Goal: Task Accomplishment & Management: Manage account settings

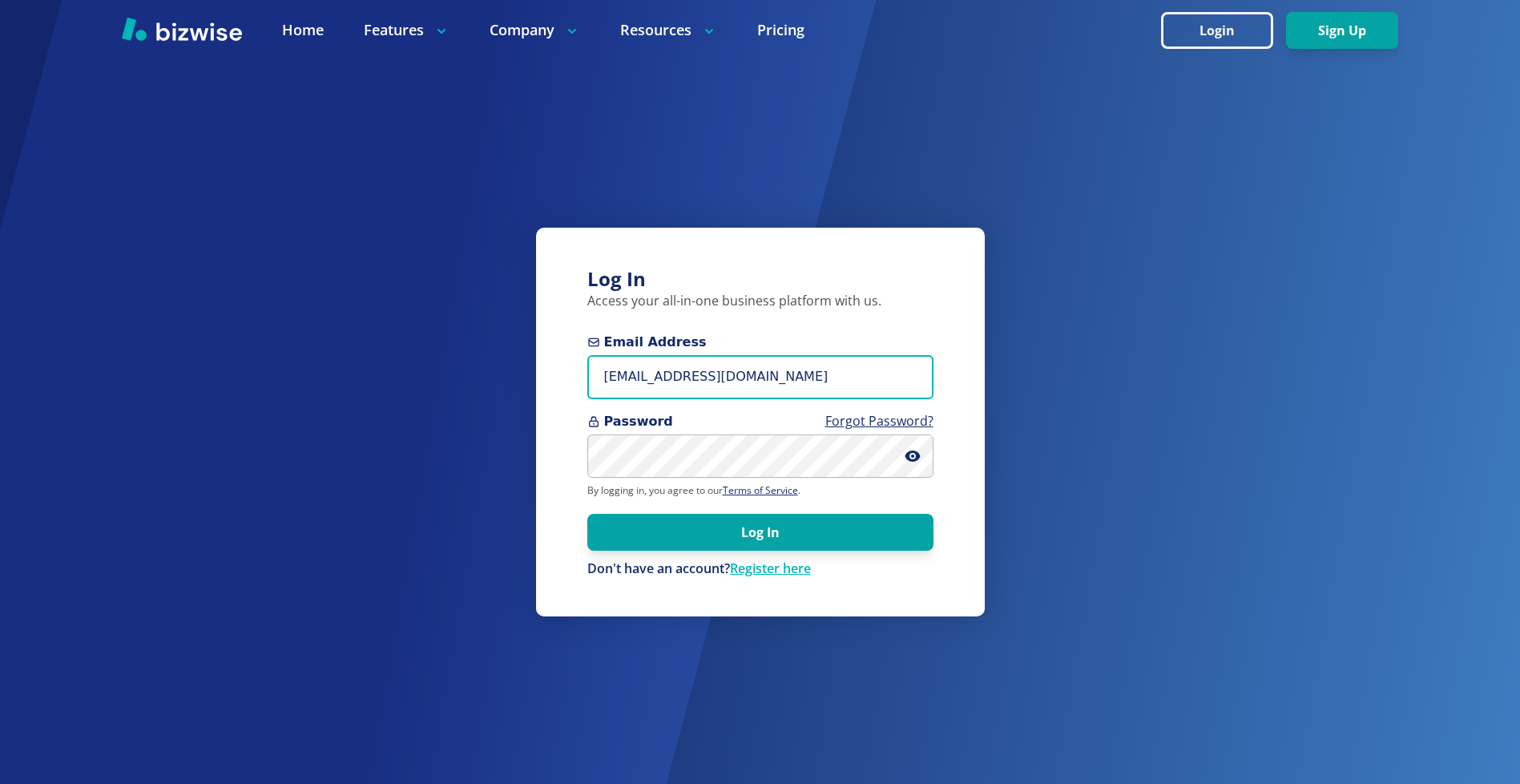
click at [823, 377] on input "info@rumarketingnow.com" at bounding box center [760, 376] width 346 height 44
type input "shoplocal@rumarketingnow.com"
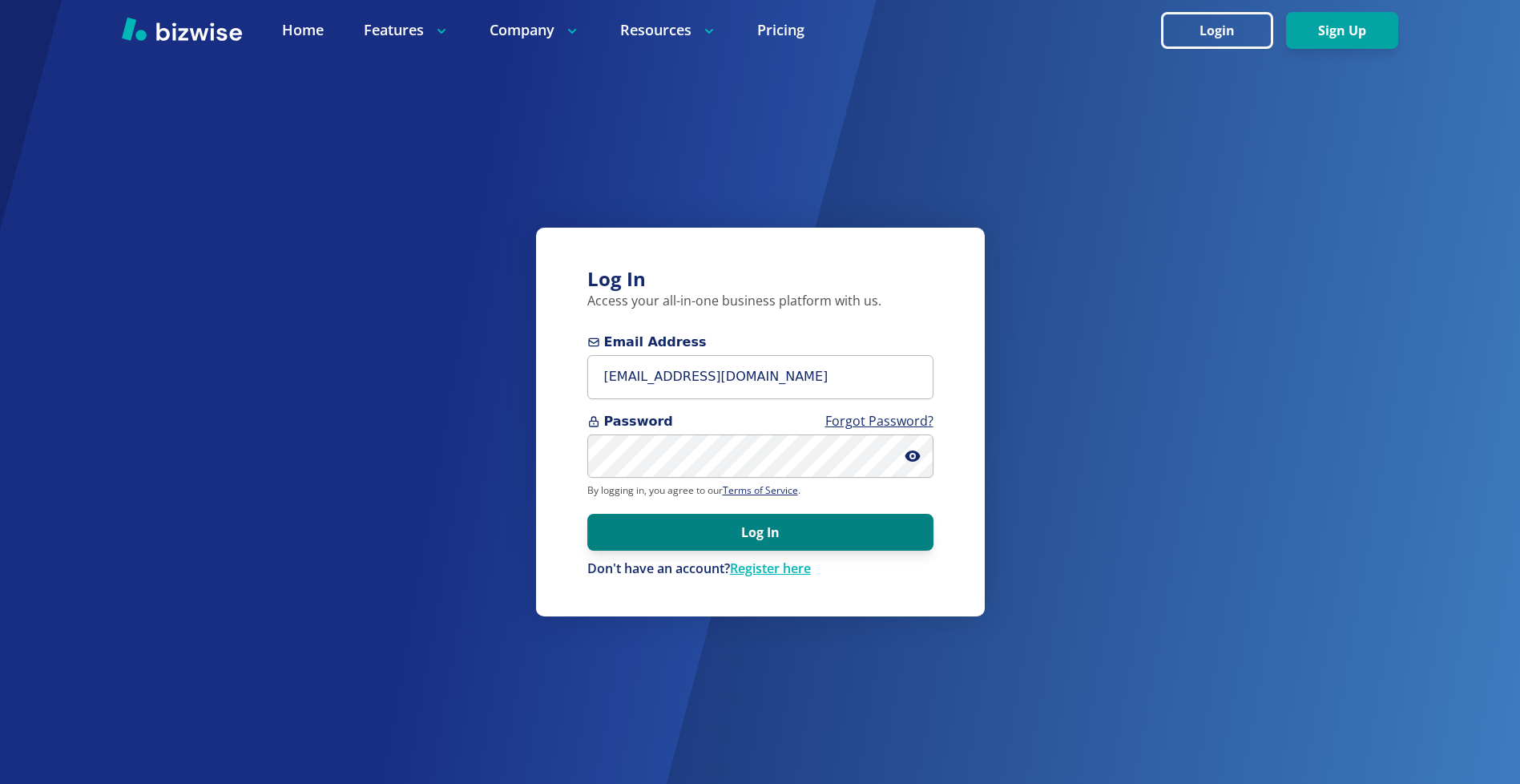
click at [779, 527] on button "Log In" at bounding box center [760, 531] width 346 height 37
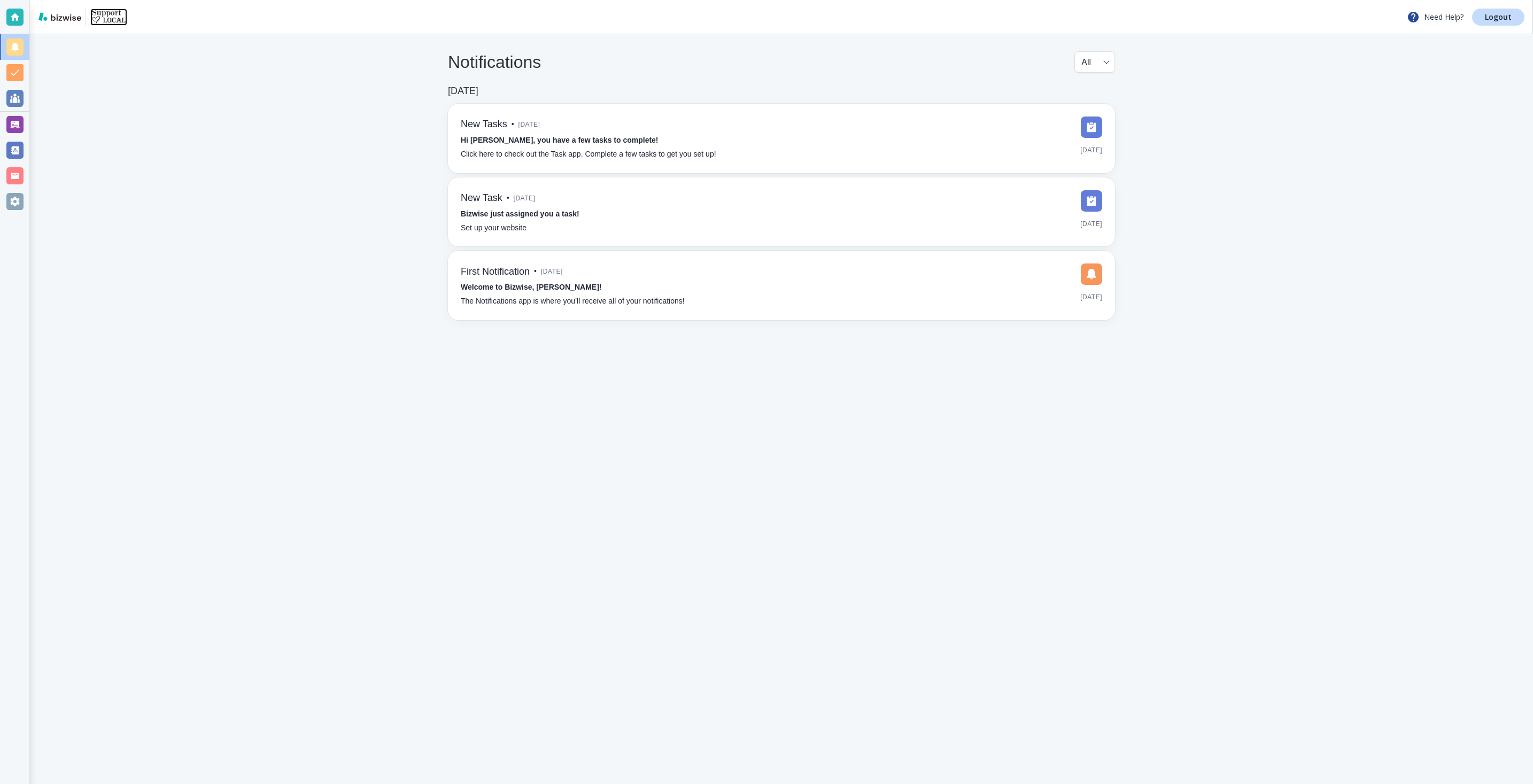
click at [111, 13] on img at bounding box center [109, 17] width 37 height 17
click at [62, 18] on img at bounding box center [60, 16] width 43 height 9
click at [18, 124] on div at bounding box center [15, 124] width 17 height 17
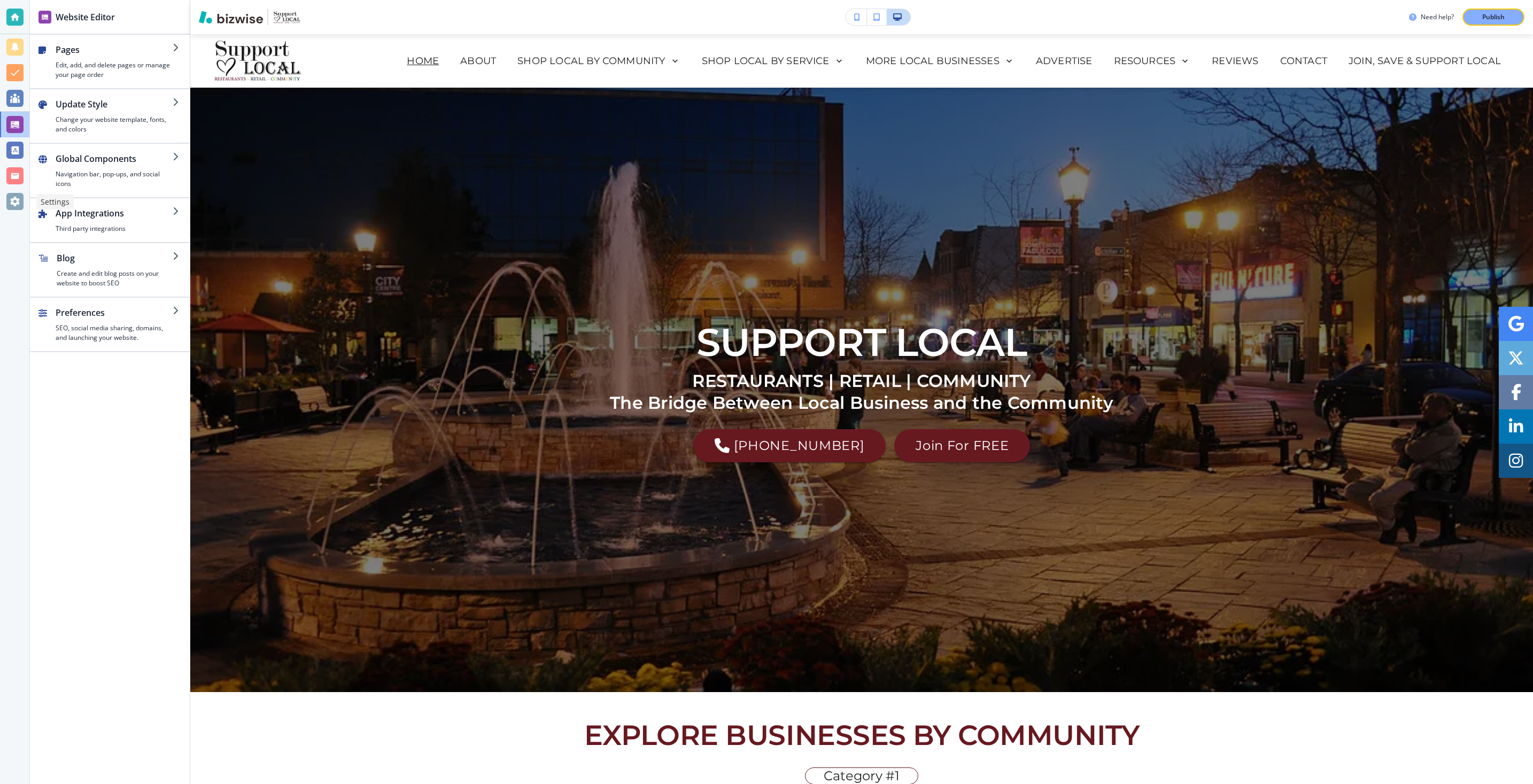
click at [13, 201] on div at bounding box center [15, 201] width 17 height 17
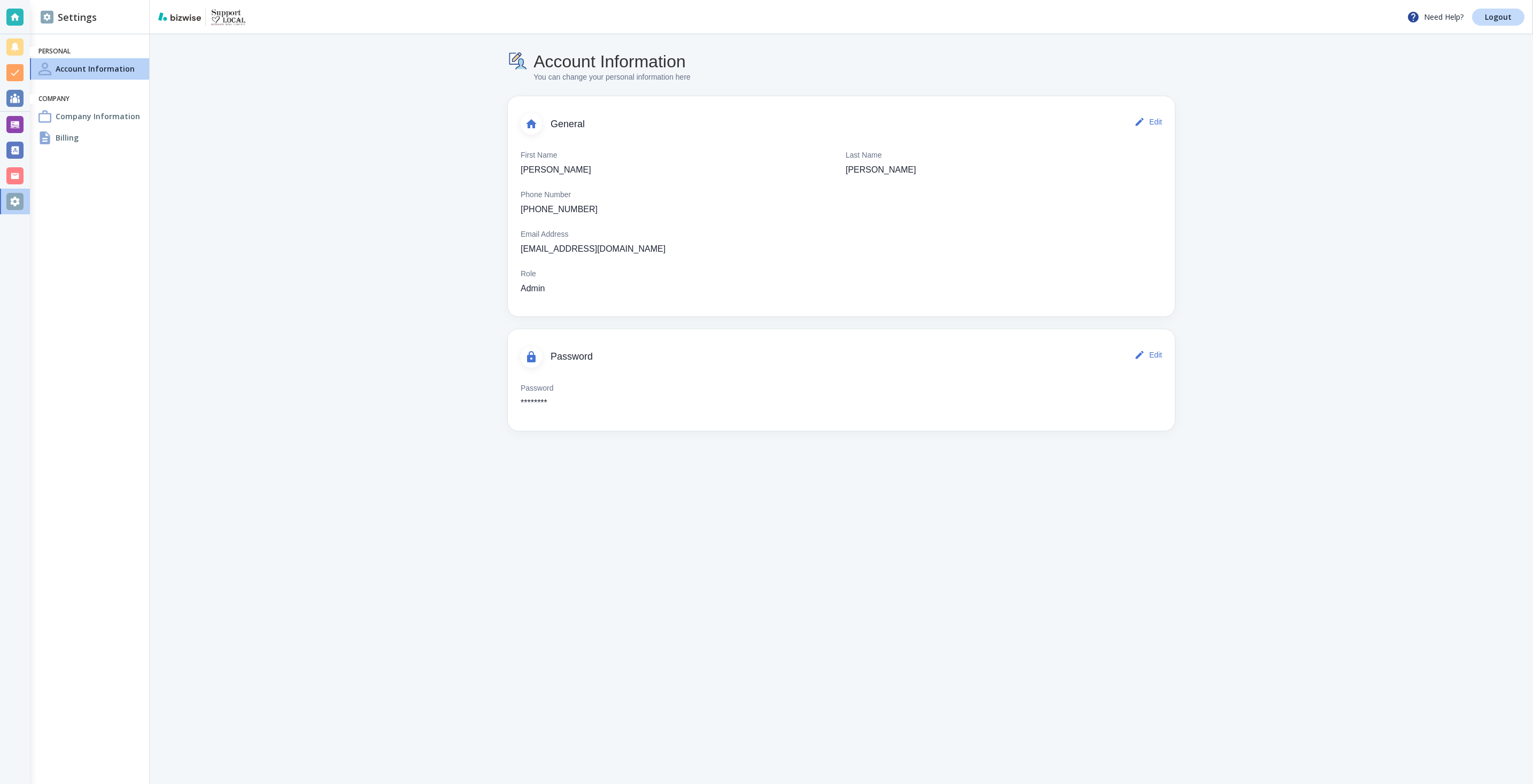
click at [73, 135] on h4 "Billing" at bounding box center [67, 137] width 23 height 11
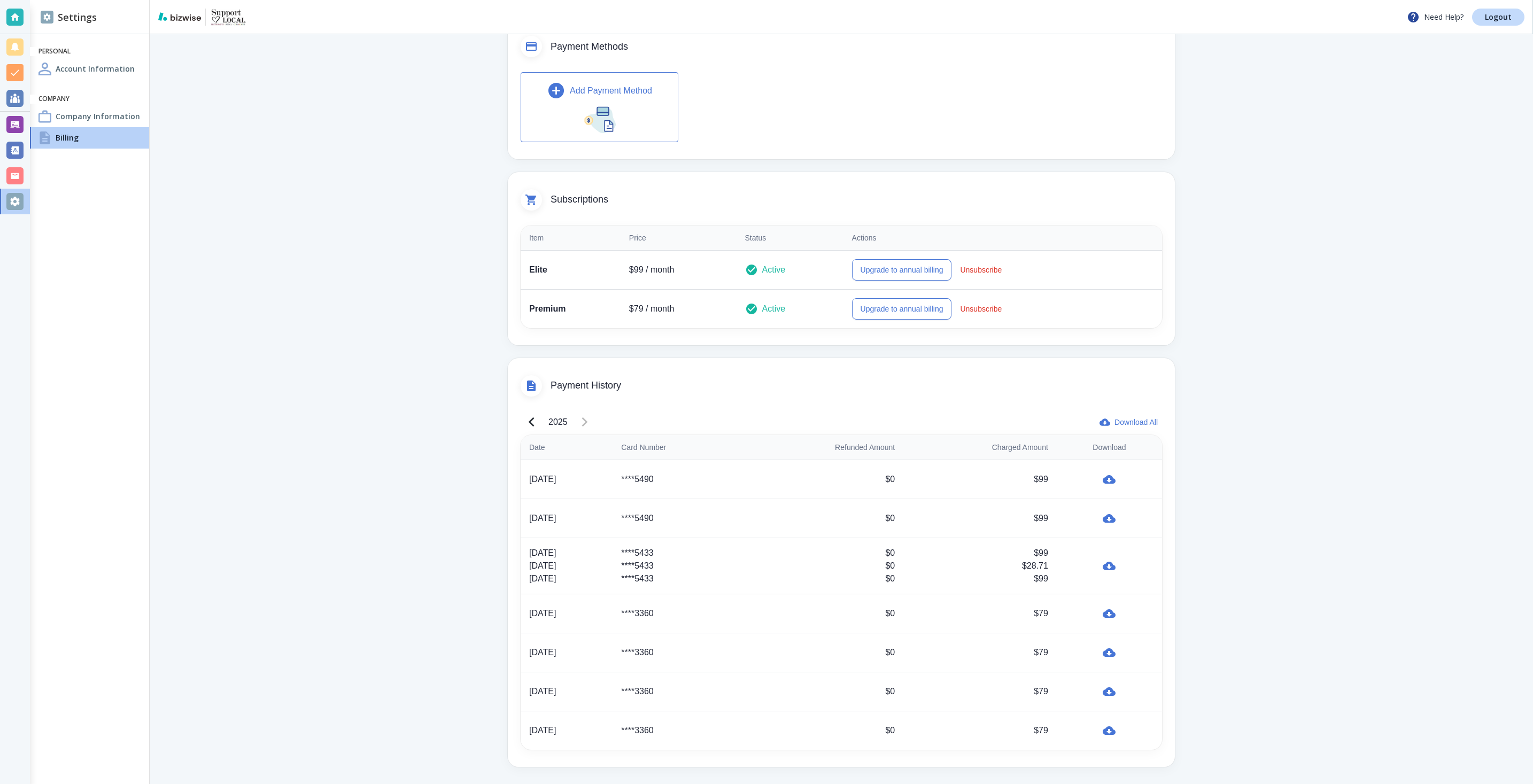
scroll to position [81, 0]
click at [536, 264] on p "Elite" at bounding box center [570, 270] width 83 height 13
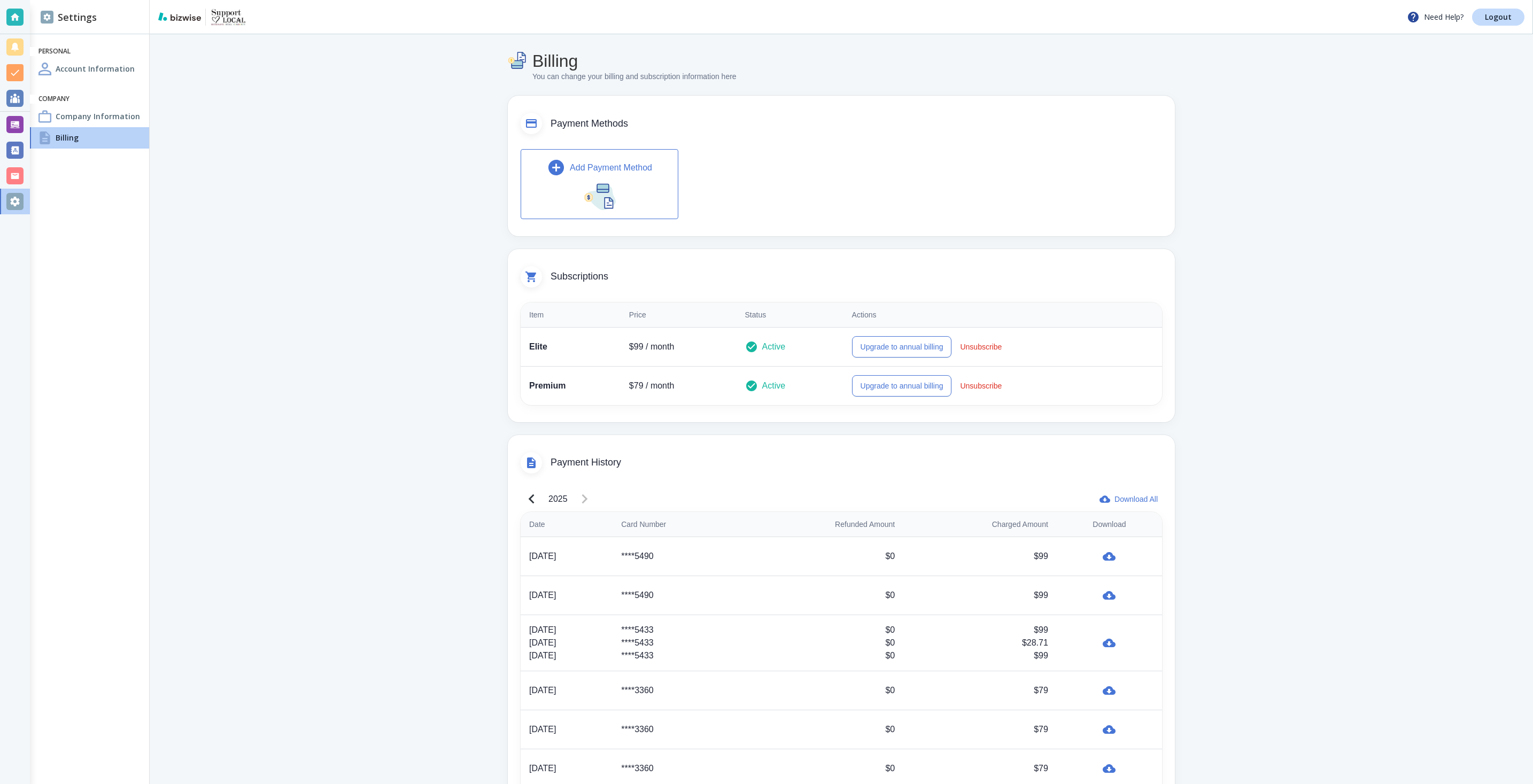
scroll to position [0, 0]
click at [576, 271] on span "Subscriptions" at bounding box center [856, 277] width 611 height 12
click at [908, 348] on button "Upgrade to annual billing" at bounding box center [902, 348] width 100 height 21
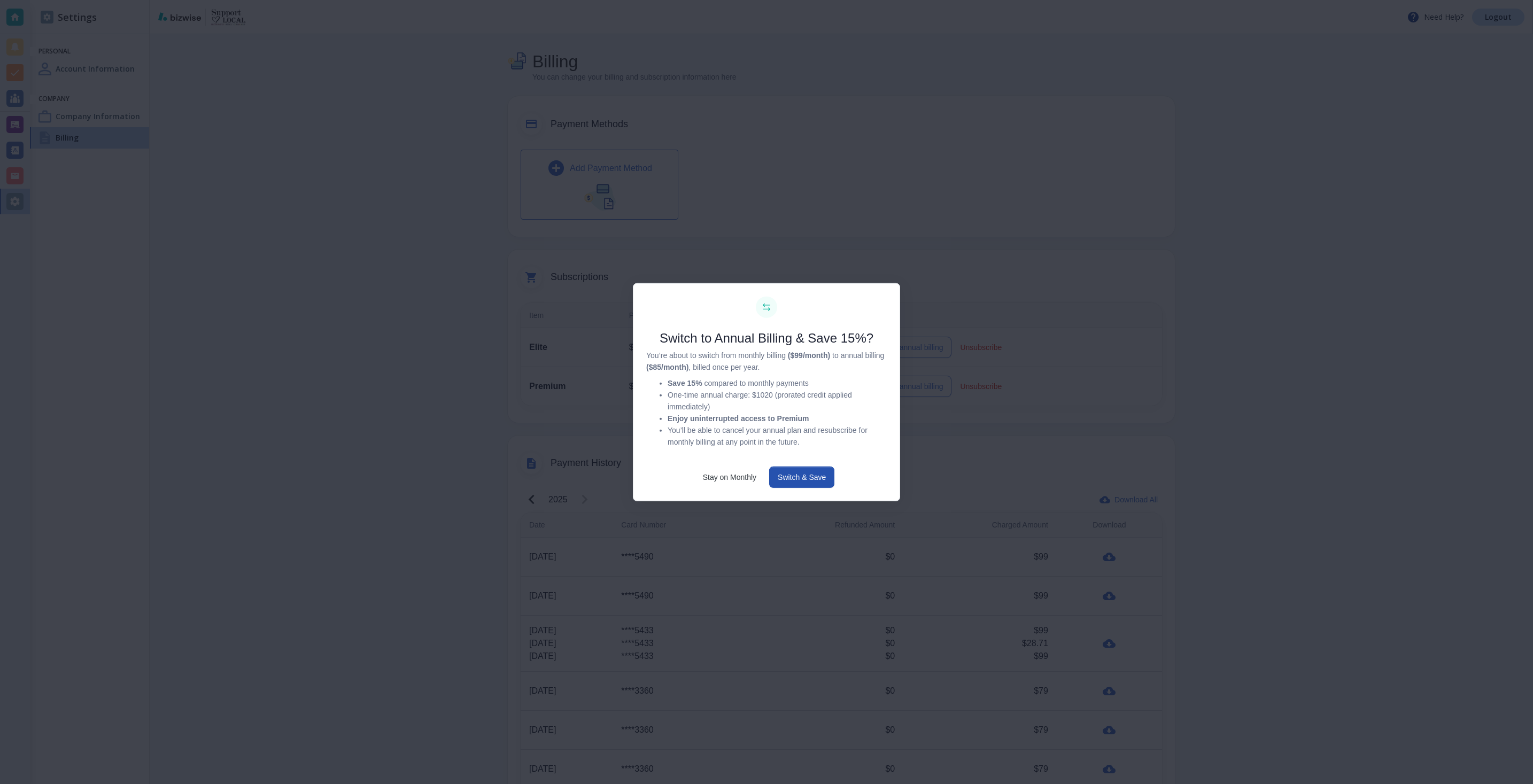
click at [975, 452] on div at bounding box center [766, 392] width 1533 height 784
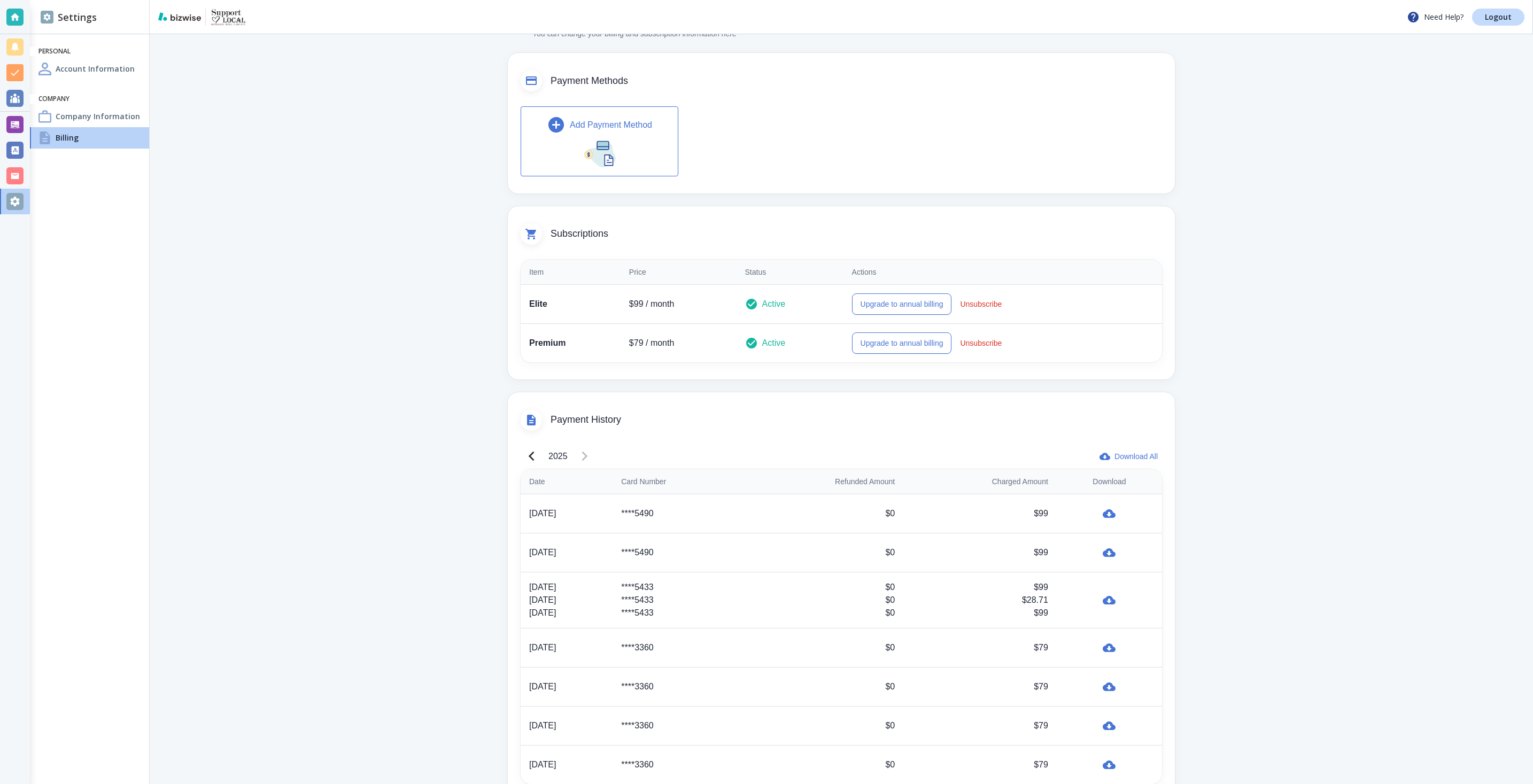
scroll to position [81, 0]
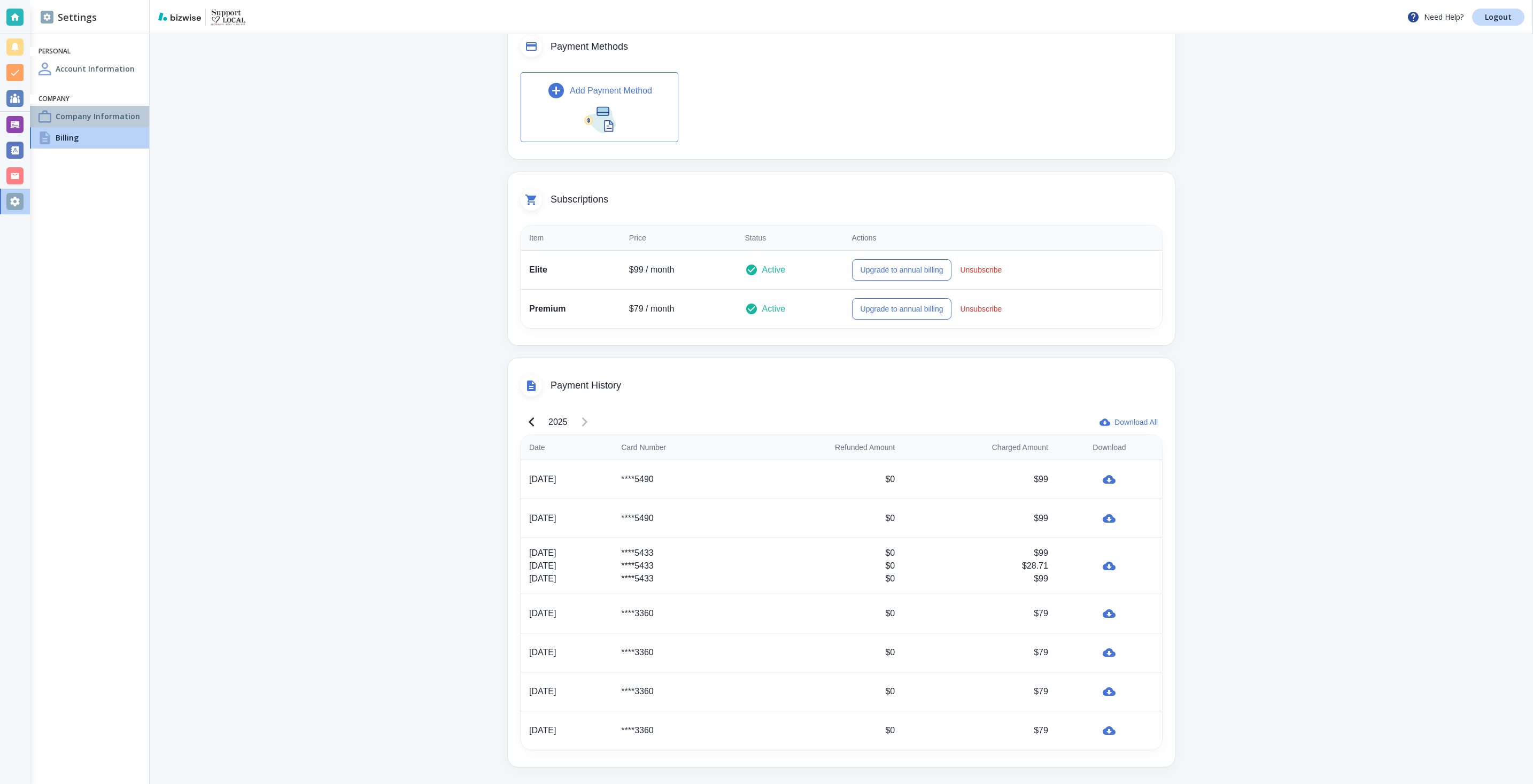
click at [93, 108] on div "Company Information" at bounding box center [89, 117] width 119 height 21
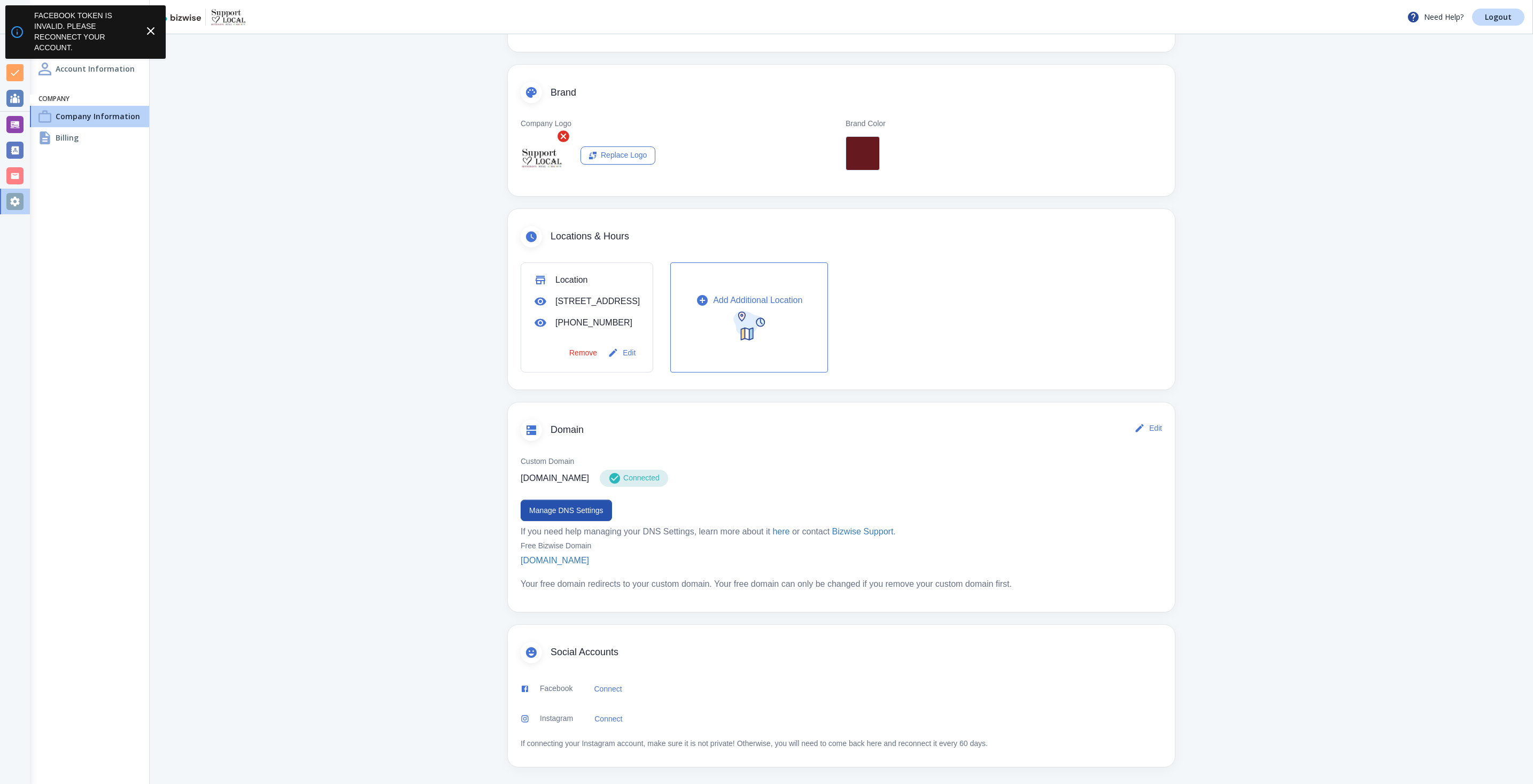
scroll to position [186, 0]
click at [178, 20] on img at bounding box center [180, 16] width 43 height 9
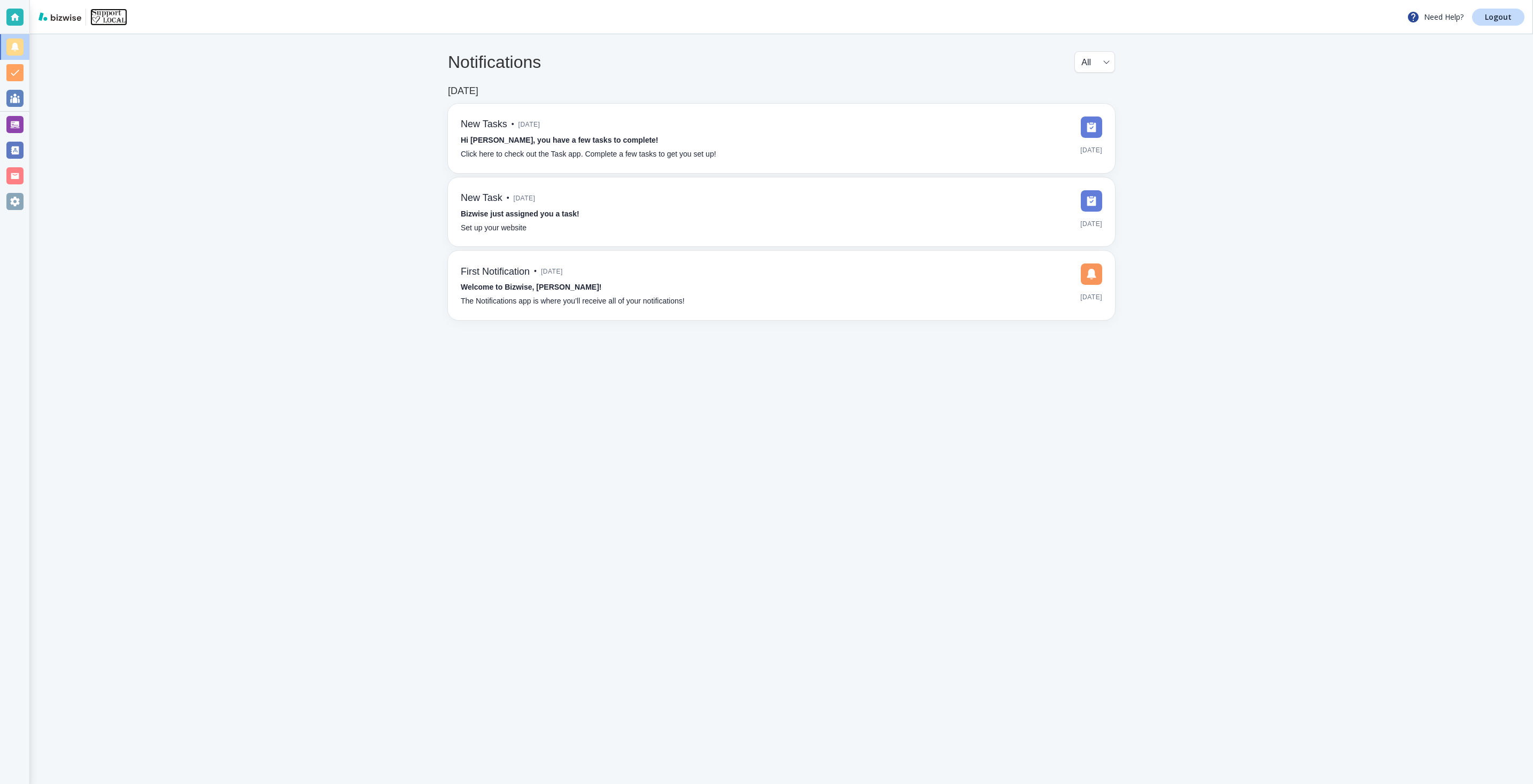
click at [111, 15] on img at bounding box center [109, 17] width 37 height 17
click at [13, 202] on div at bounding box center [15, 201] width 17 height 17
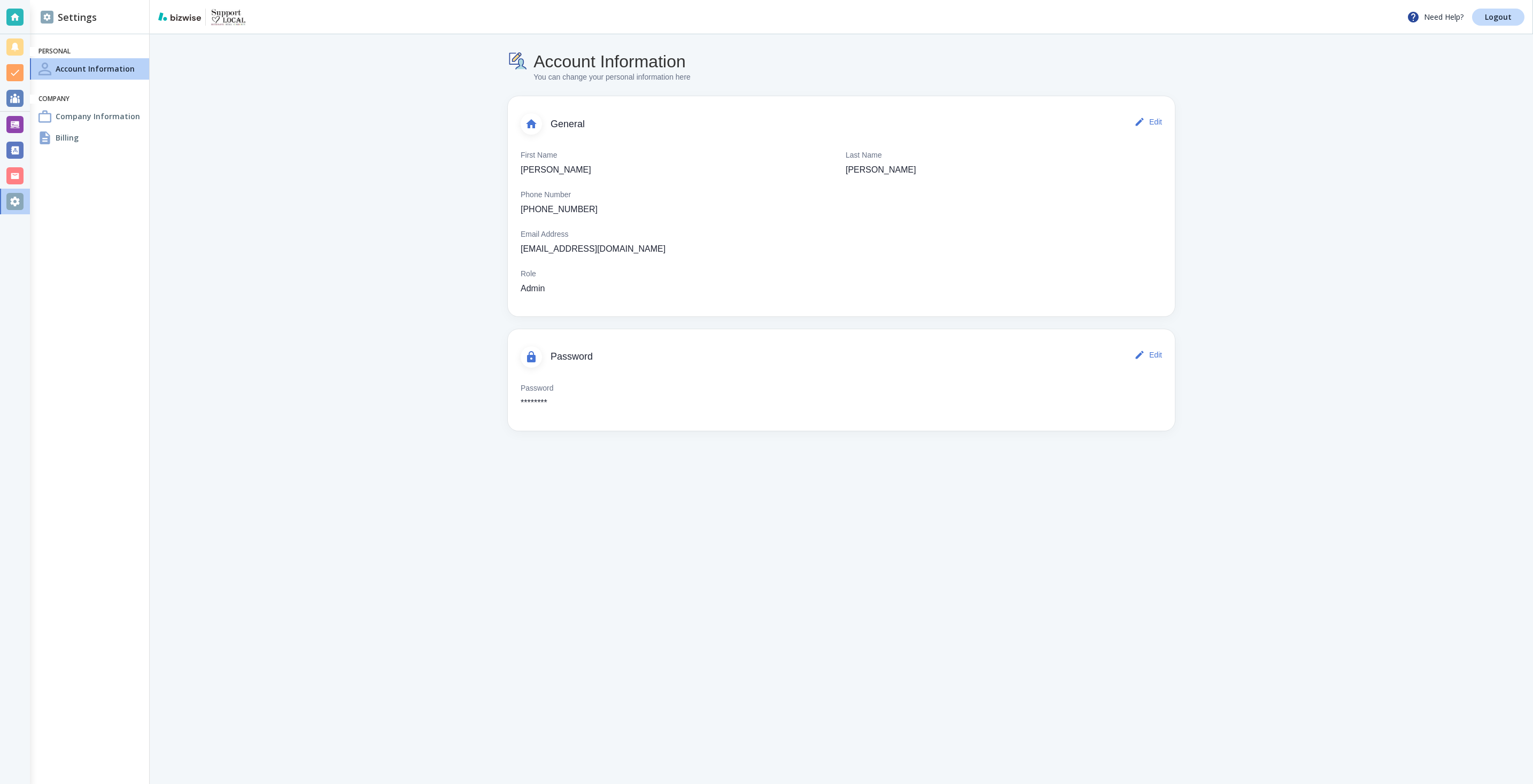
click at [98, 115] on h4 "Company Information" at bounding box center [98, 116] width 85 height 11
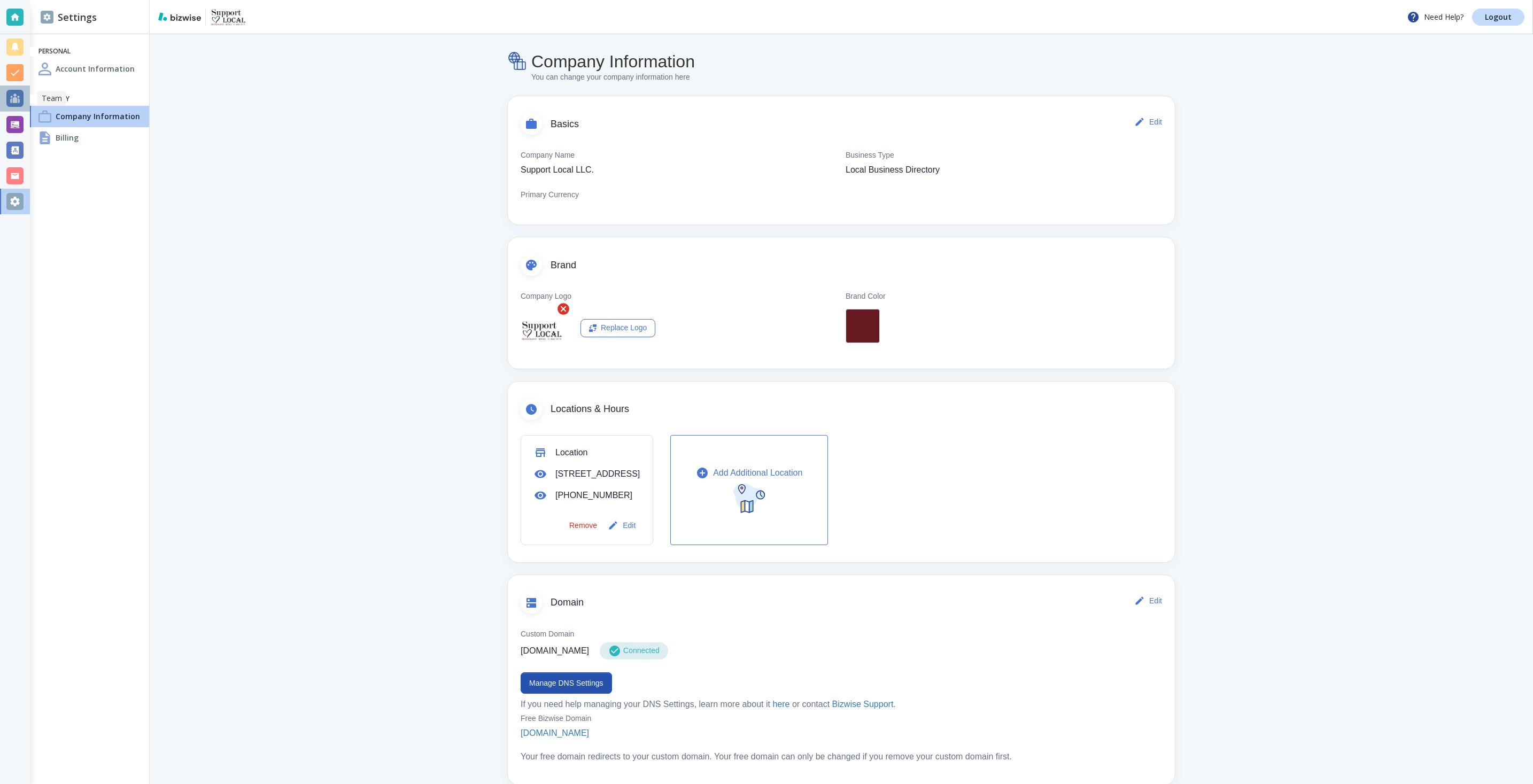
click at [15, 100] on div at bounding box center [15, 98] width 17 height 17
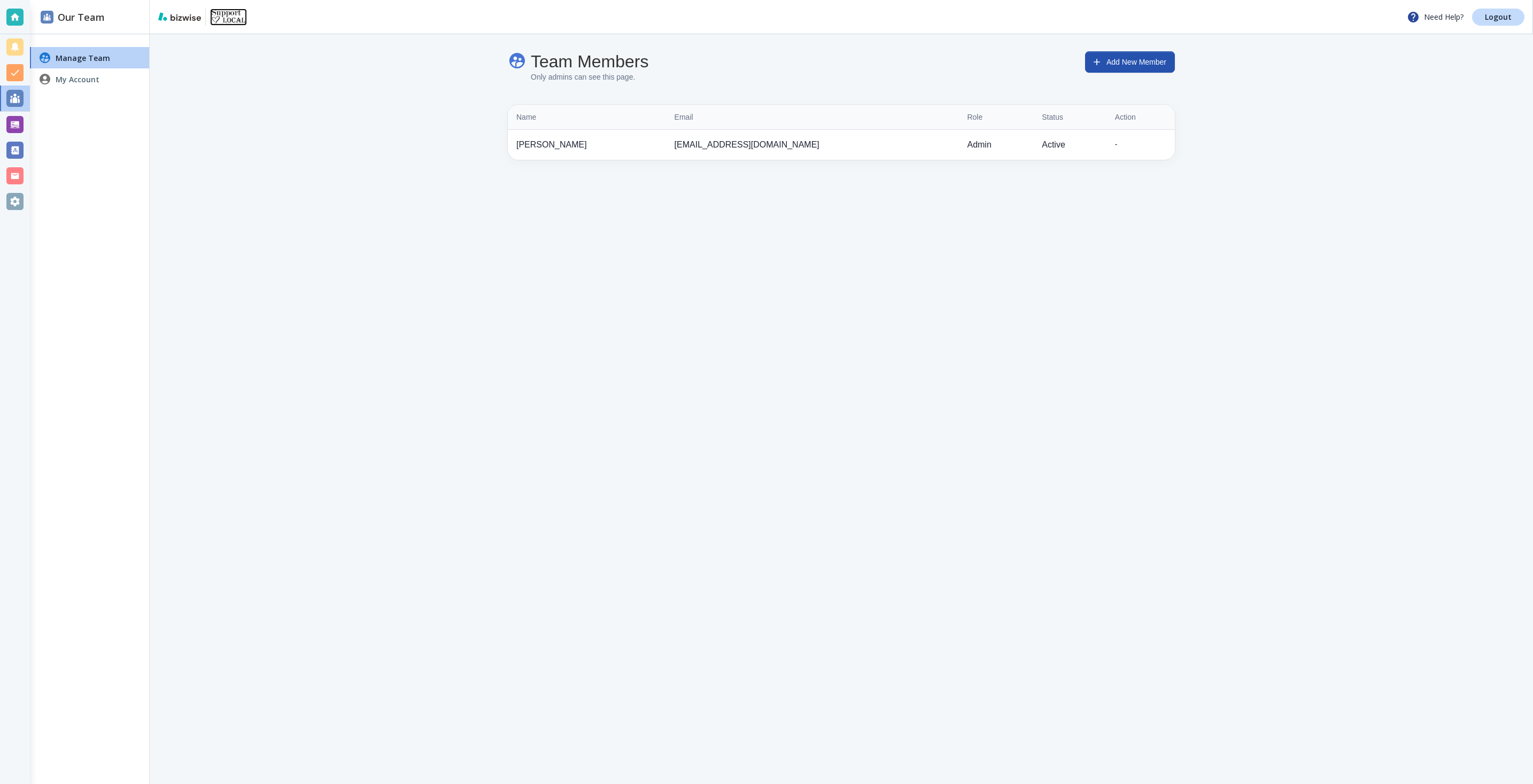
click at [228, 24] on img at bounding box center [228, 17] width 37 height 17
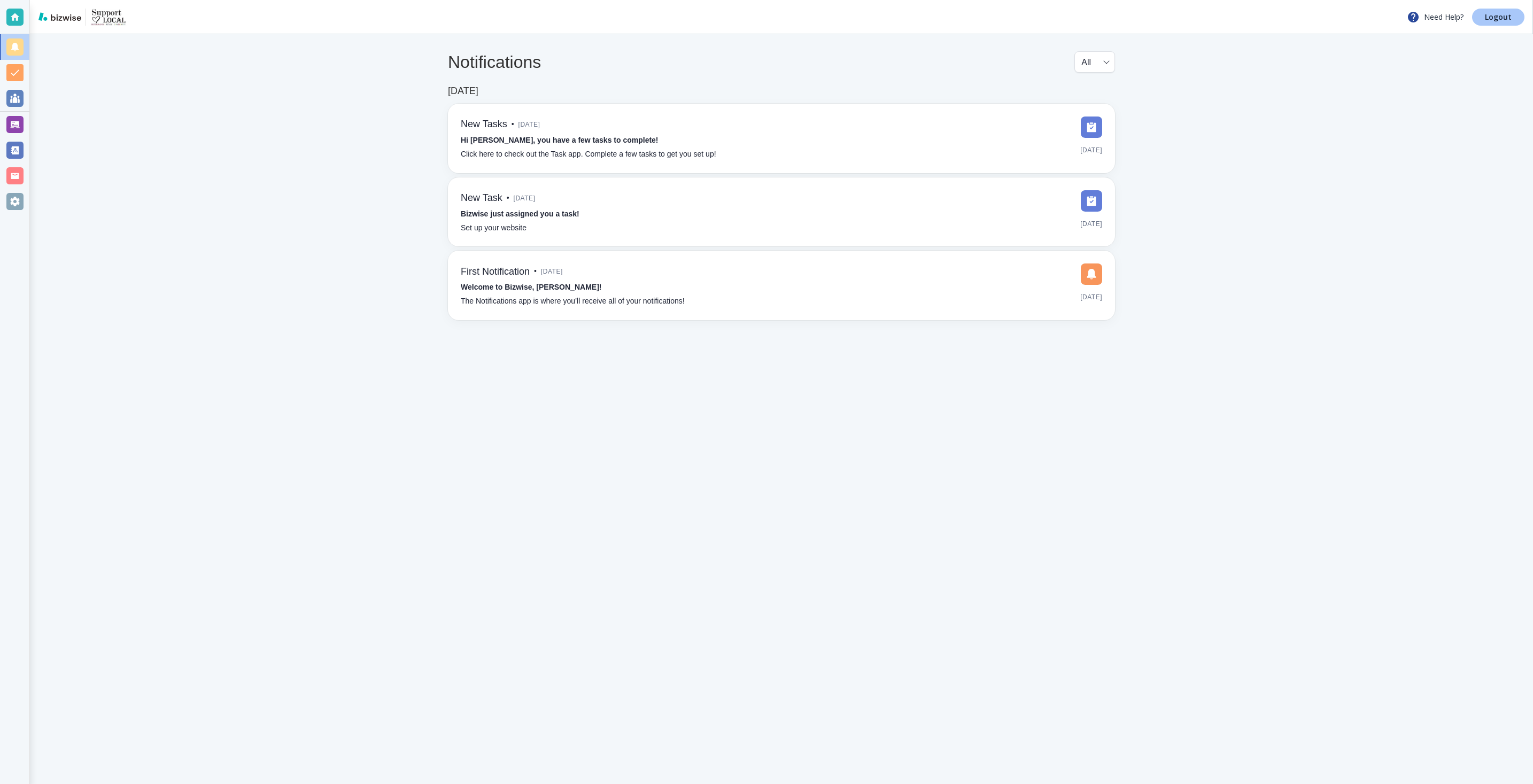
click at [1491, 15] on p "Logout" at bounding box center [1498, 17] width 26 height 8
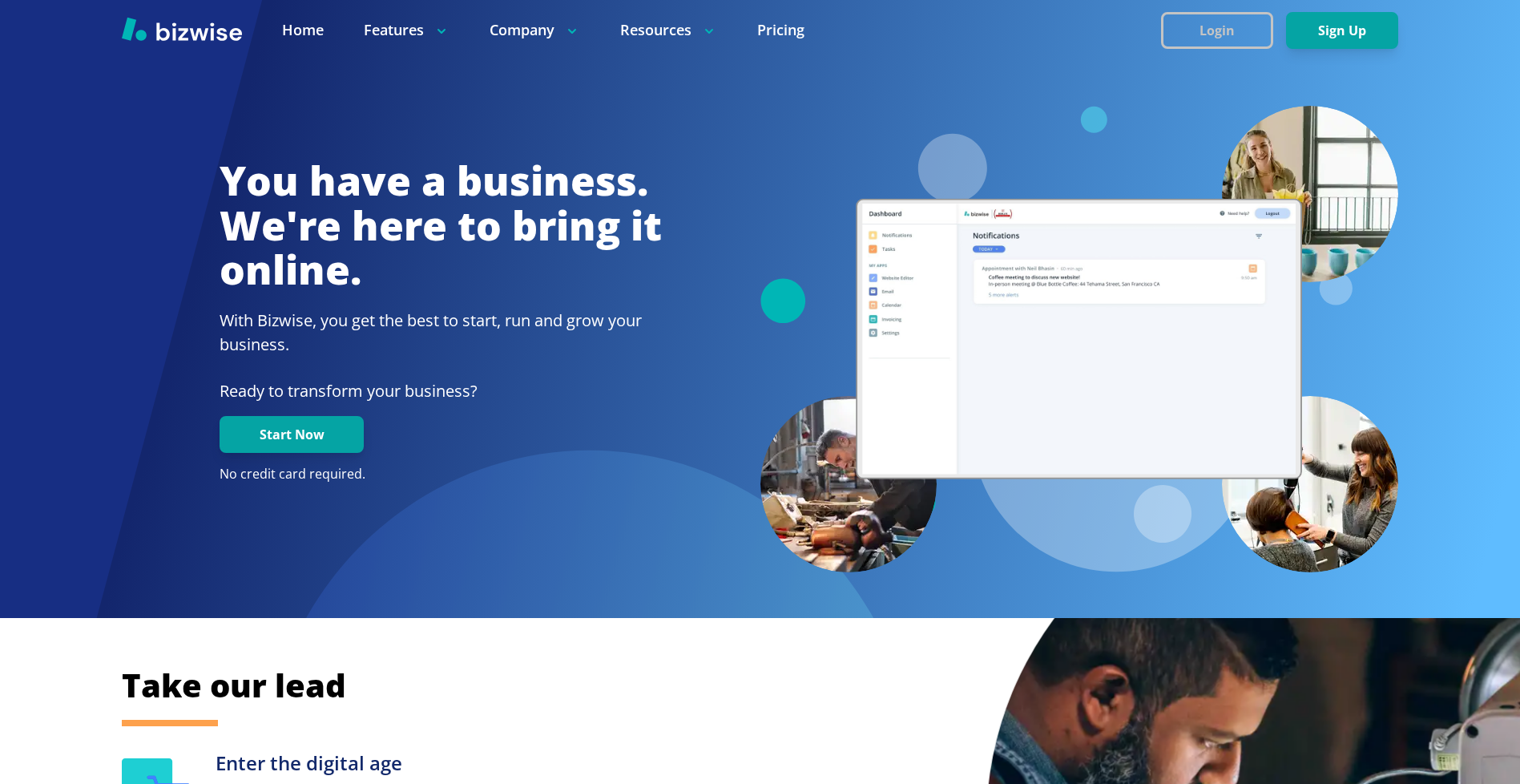
click at [1206, 28] on button "Login" at bounding box center [1217, 30] width 113 height 37
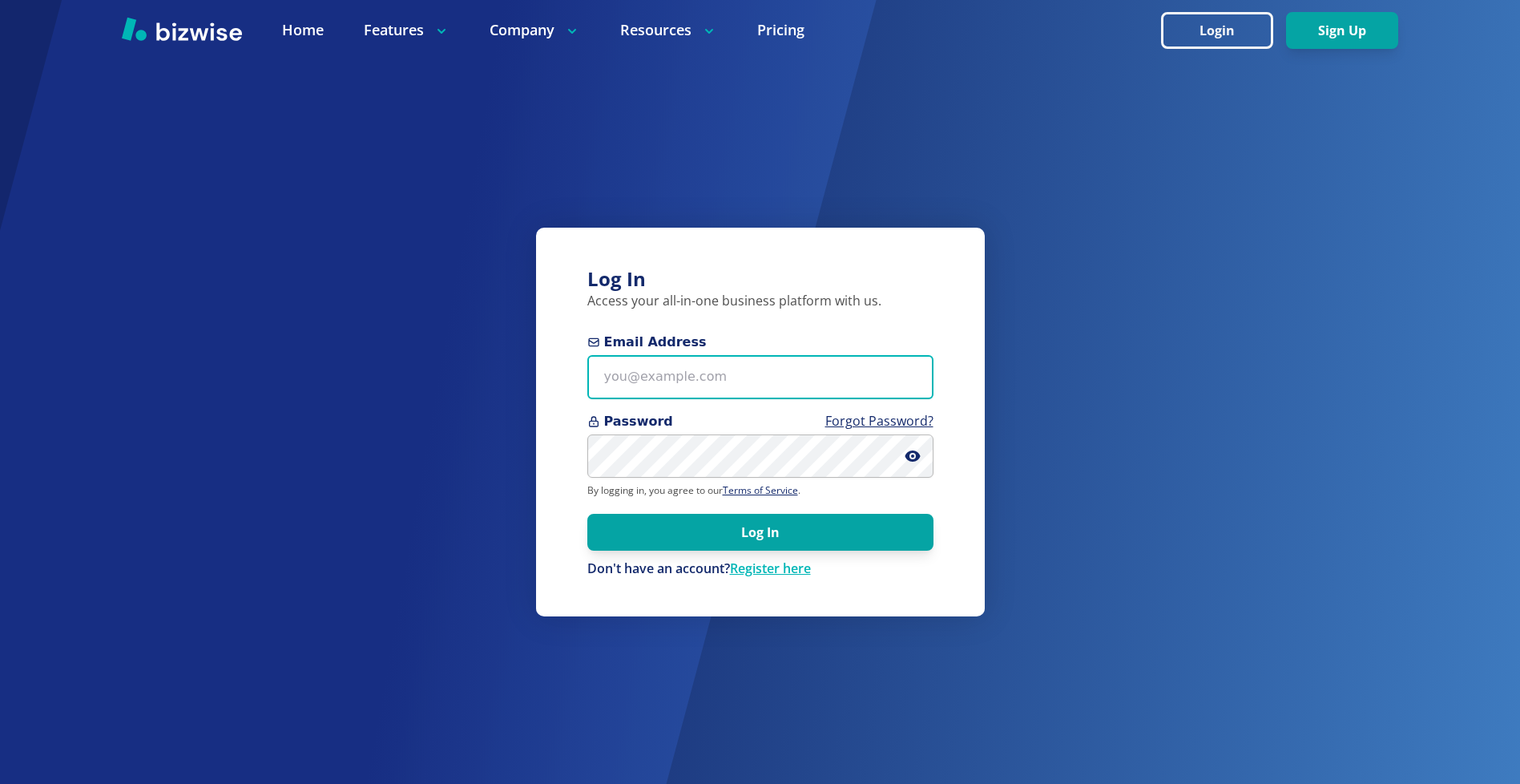
type input "shoplocal@rumarketingnow.com"
click at [900, 355] on input "shoplocal@rumarketingnow.com" at bounding box center [760, 376] width 346 height 44
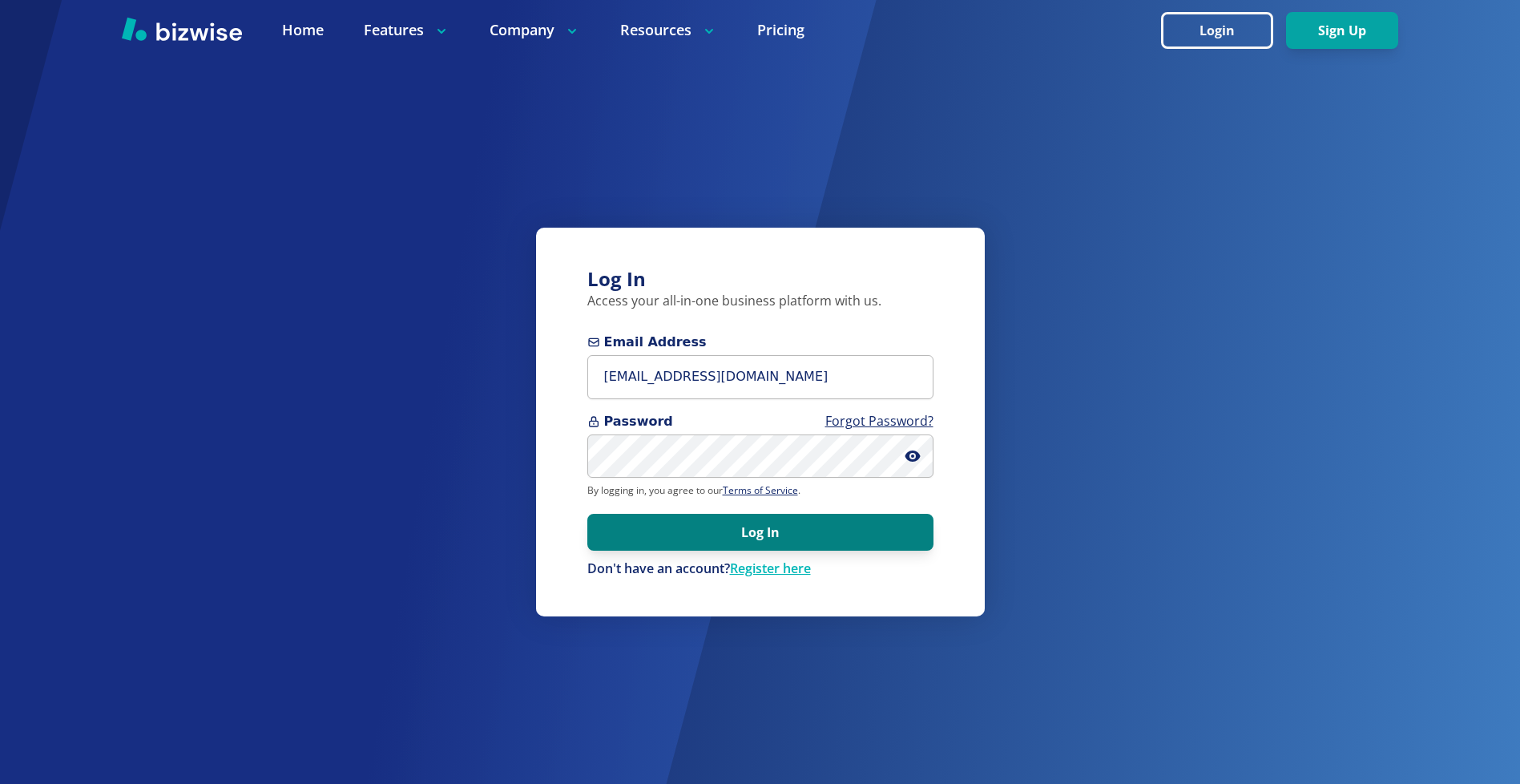
click at [747, 532] on button "Log In" at bounding box center [760, 531] width 346 height 37
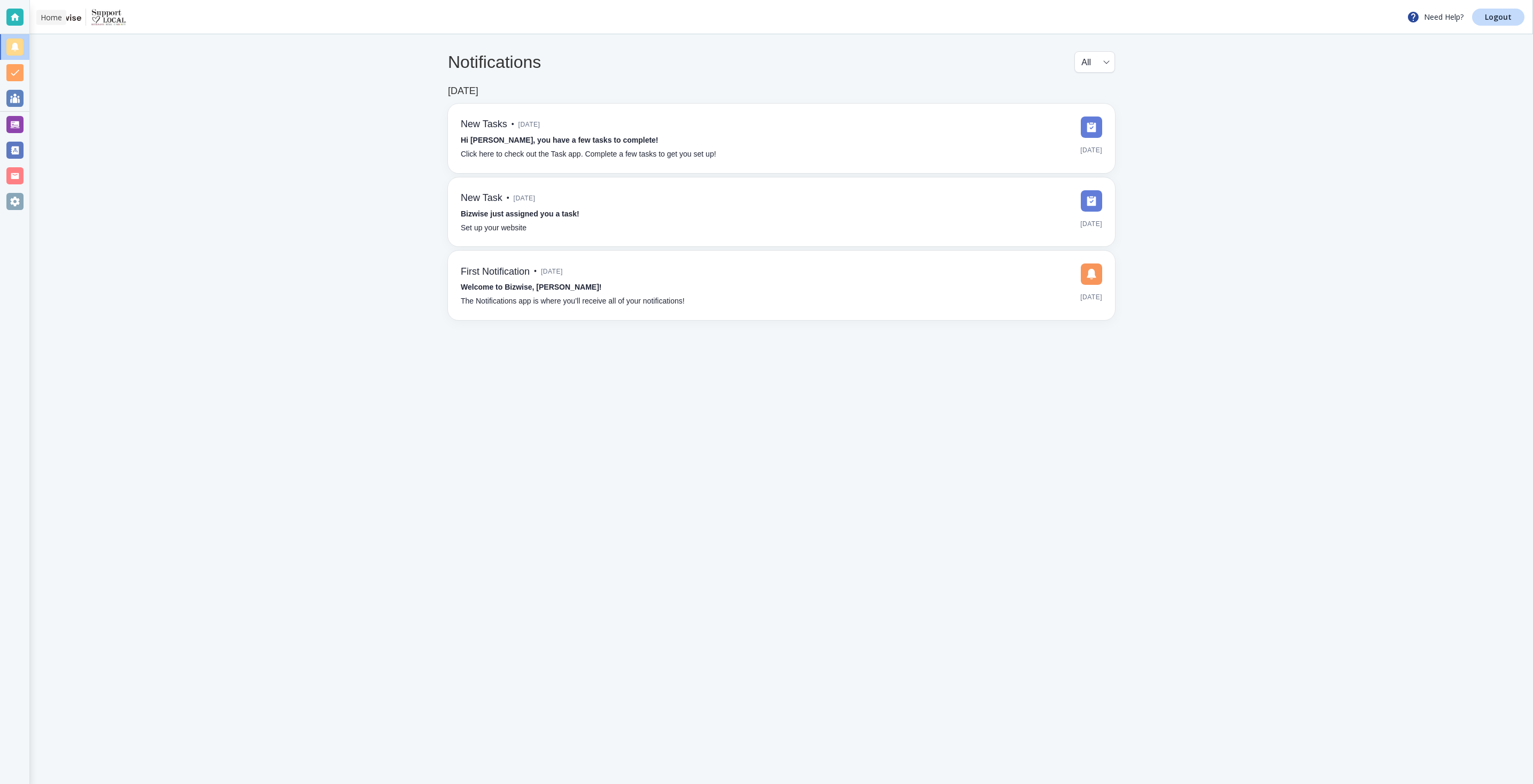
click at [13, 18] on div at bounding box center [15, 17] width 17 height 17
click at [1504, 18] on p "Logout" at bounding box center [1498, 17] width 26 height 8
